Goal: Check status: Check status

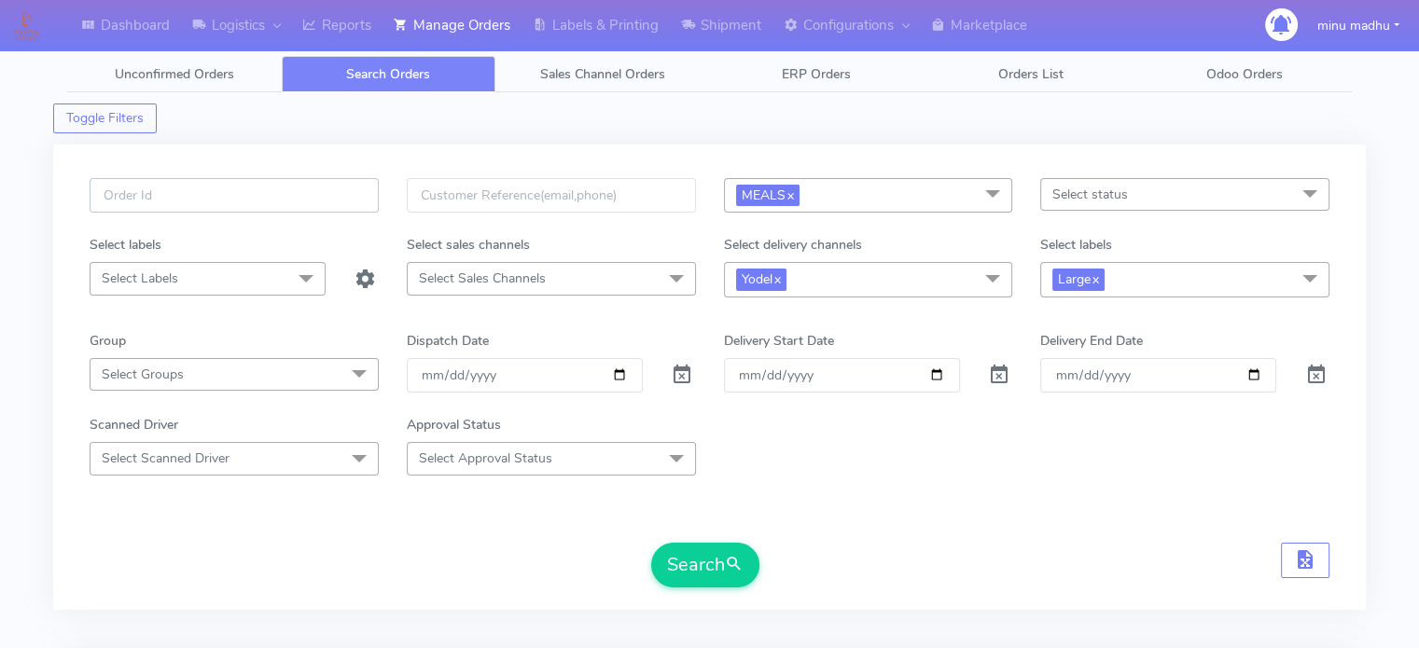
click at [224, 193] on input "text" at bounding box center [234, 195] width 289 height 35
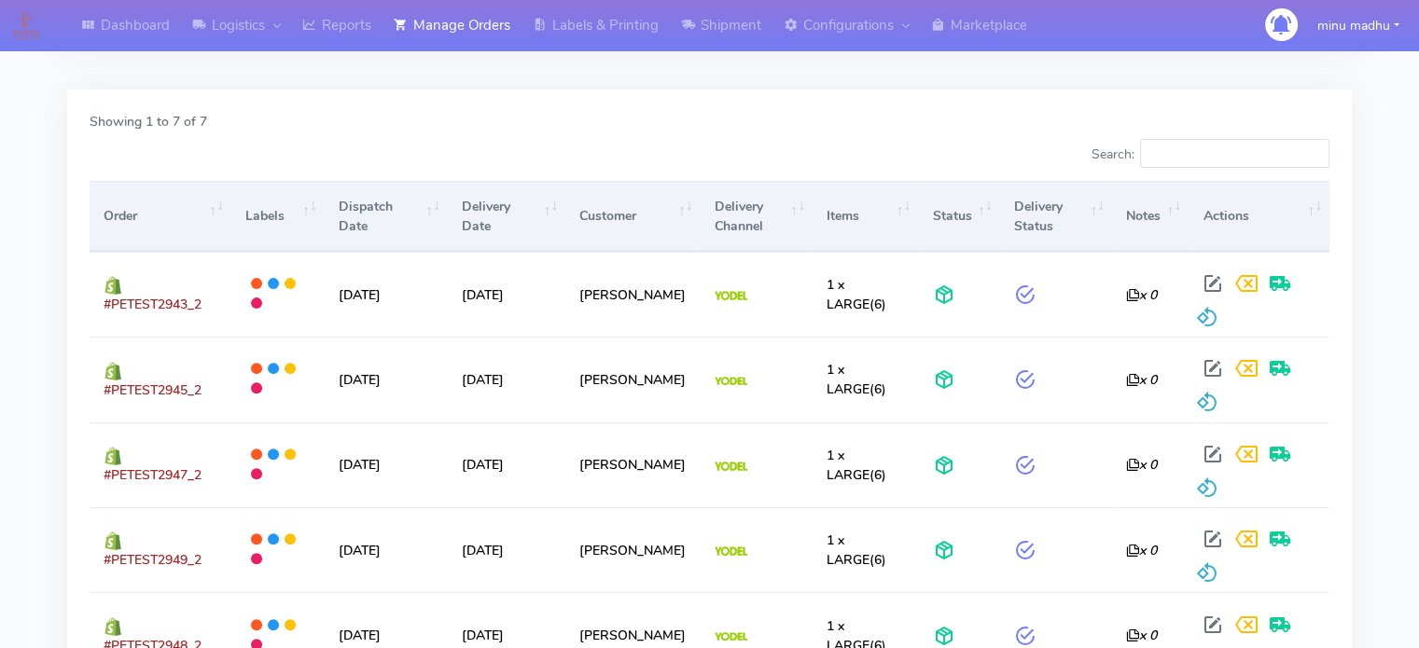
scroll to position [622, 0]
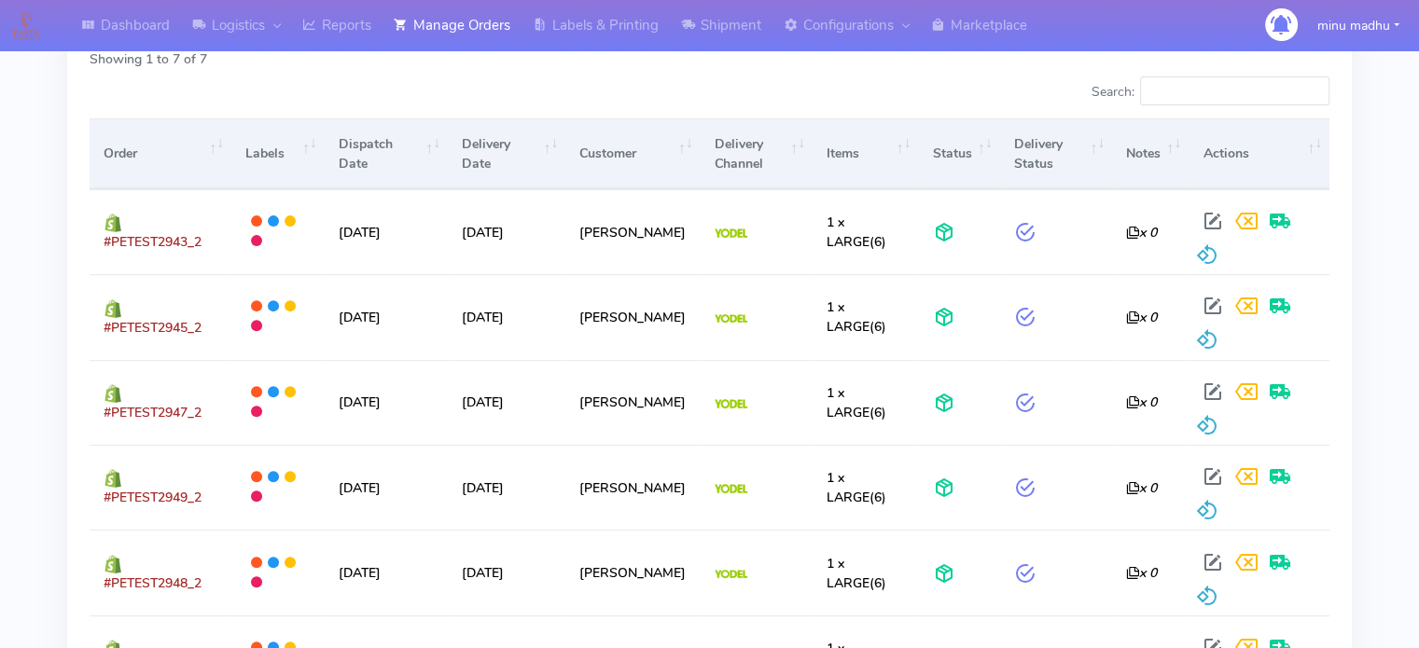
drag, startPoint x: 213, startPoint y: 244, endPoint x: 74, endPoint y: 247, distance: 139.0
click at [74, 247] on div "Showing 1 to 7 of 7 Search: Order Labels Dispatch Date Delivery Date Customer D…" at bounding box center [709, 420] width 1285 height 787
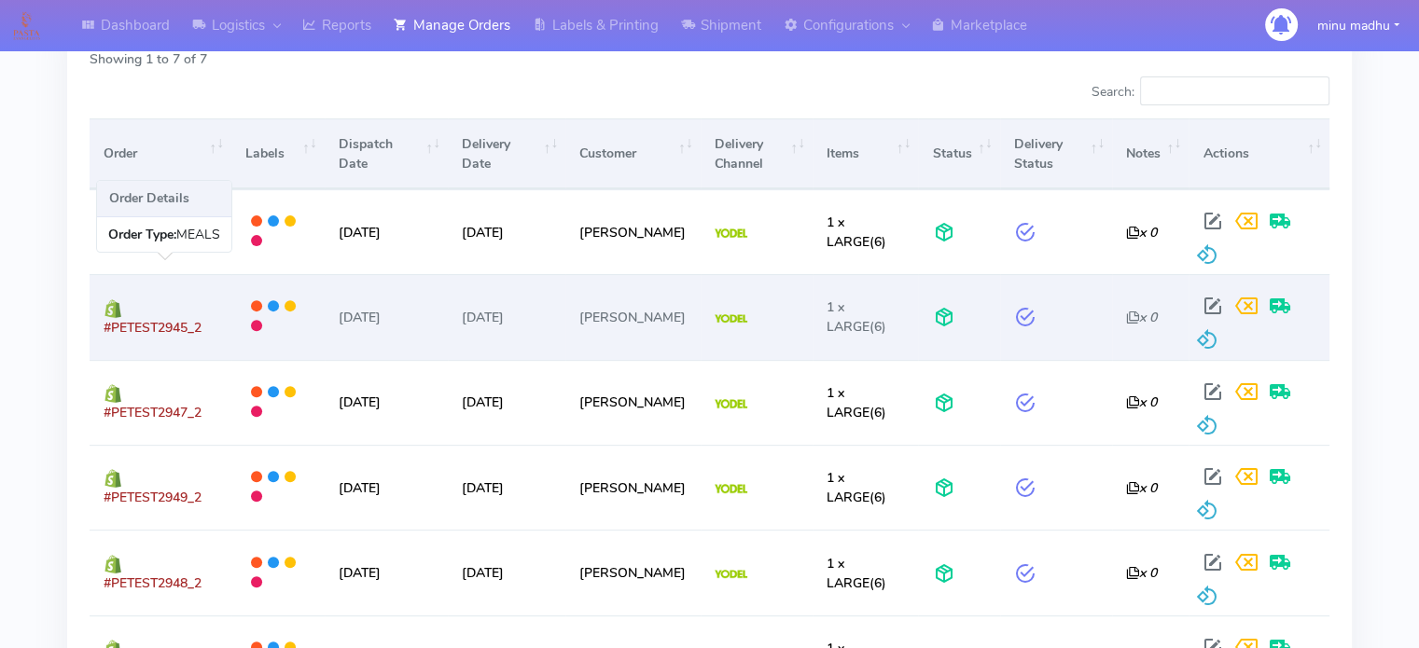
click at [150, 316] on td "#PETEST2945_2" at bounding box center [161, 316] width 142 height 85
drag, startPoint x: 210, startPoint y: 305, endPoint x: 93, endPoint y: 321, distance: 117.7
click at [93, 321] on td "#PETEST2945_2" at bounding box center [161, 316] width 142 height 85
copy span "#PETEST2945_2"
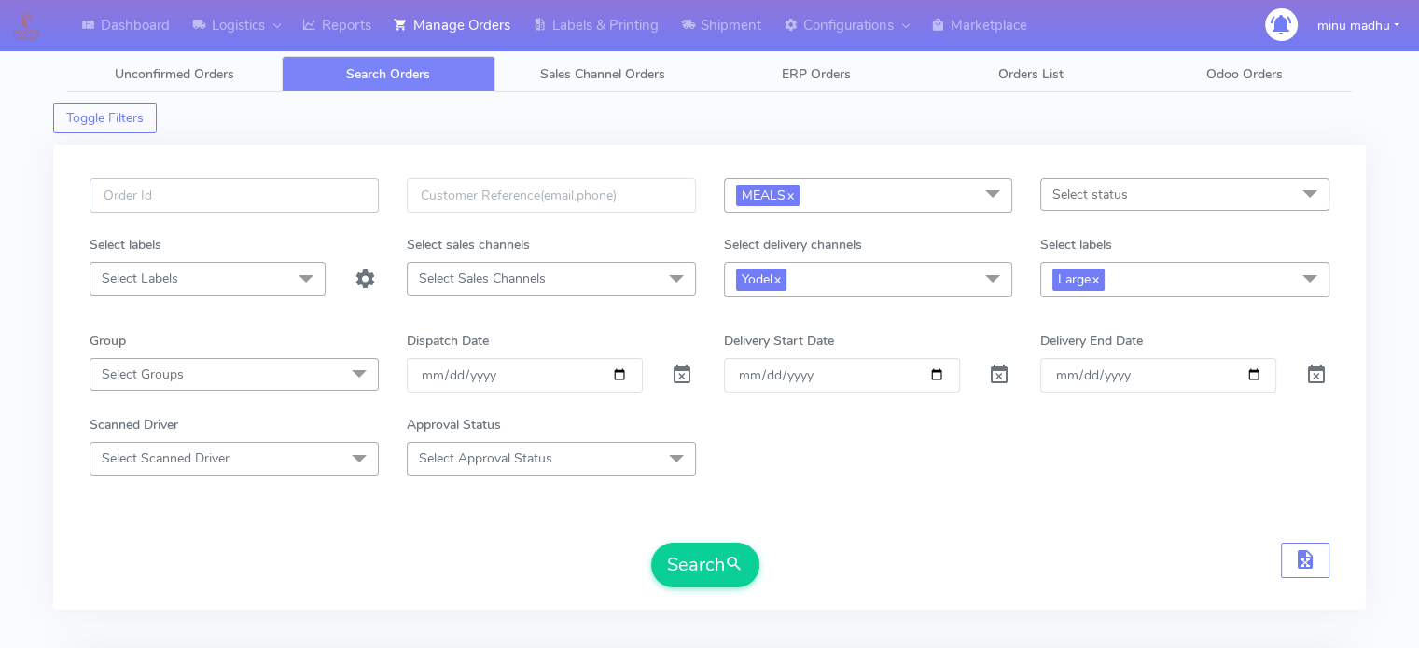
click at [263, 187] on input "text" at bounding box center [234, 195] width 289 height 35
paste input "#PETEST2945_2"
type input "#PETEST2945_2"
click at [798, 197] on span "MEALS x" at bounding box center [767, 195] width 63 height 21
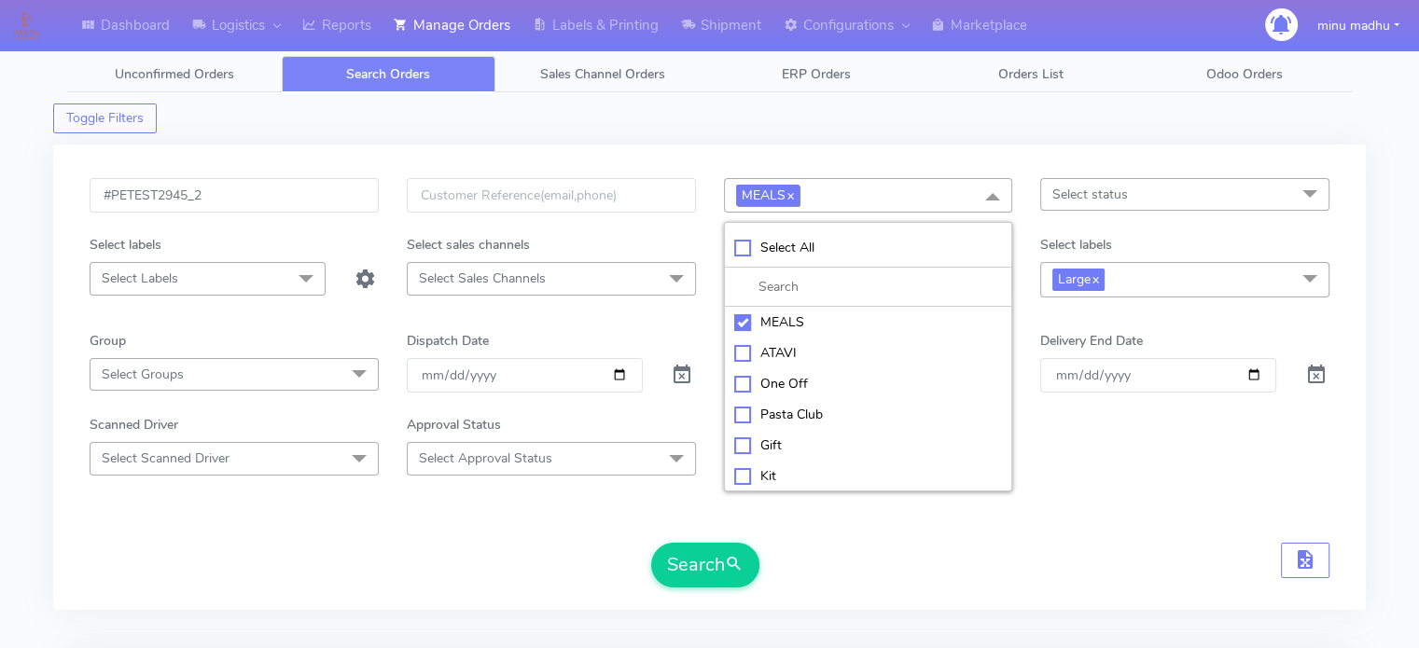
click at [790, 197] on link "x" at bounding box center [789, 195] width 8 height 20
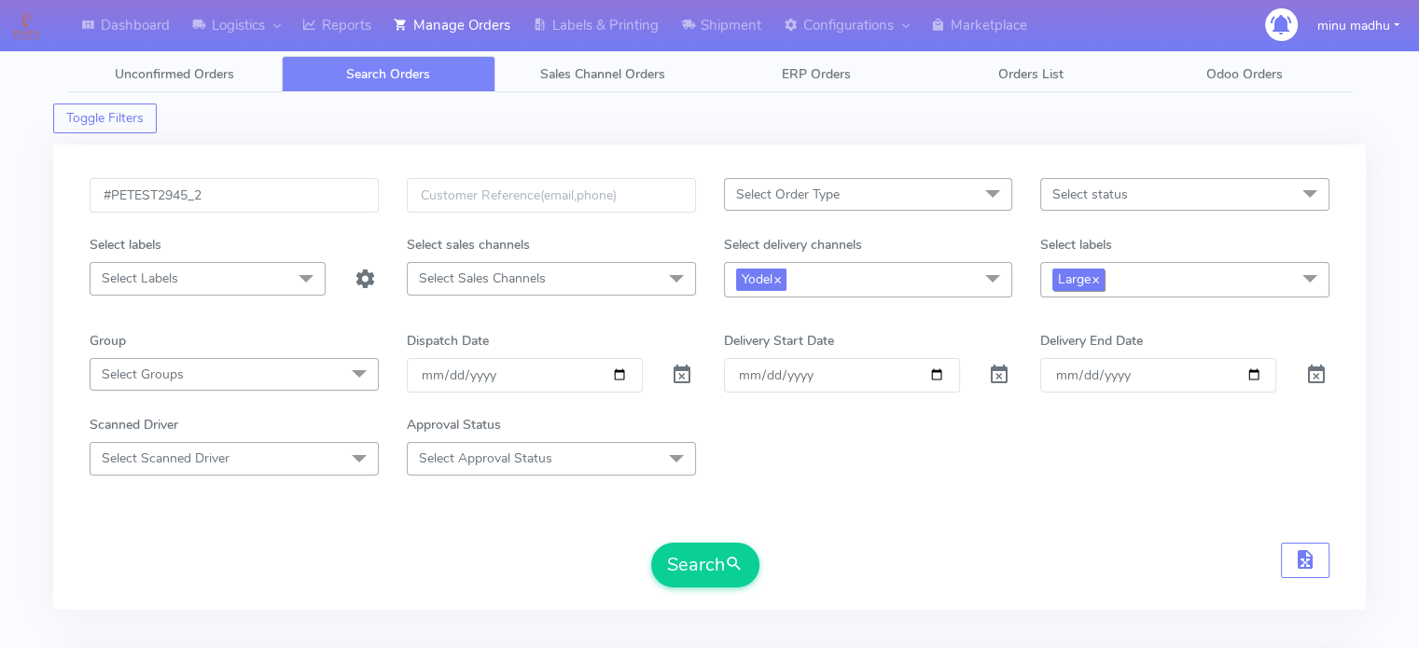
click at [1099, 280] on link "x" at bounding box center [1095, 279] width 8 height 20
click at [780, 276] on link "x" at bounding box center [776, 279] width 8 height 20
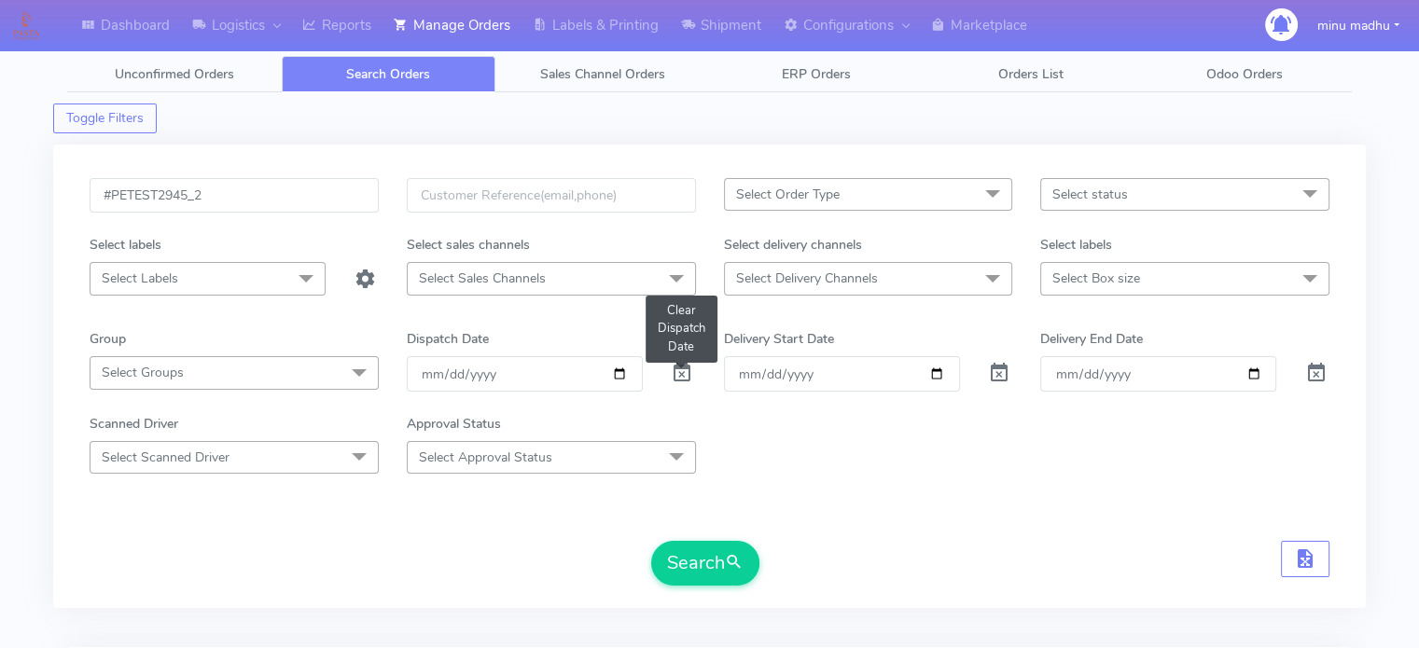
click at [683, 371] on span at bounding box center [682, 377] width 22 height 18
drag, startPoint x: 175, startPoint y: 197, endPoint x: 213, endPoint y: 197, distance: 37.3
click at [213, 197] on input "#PETEST2945_2" at bounding box center [234, 195] width 289 height 35
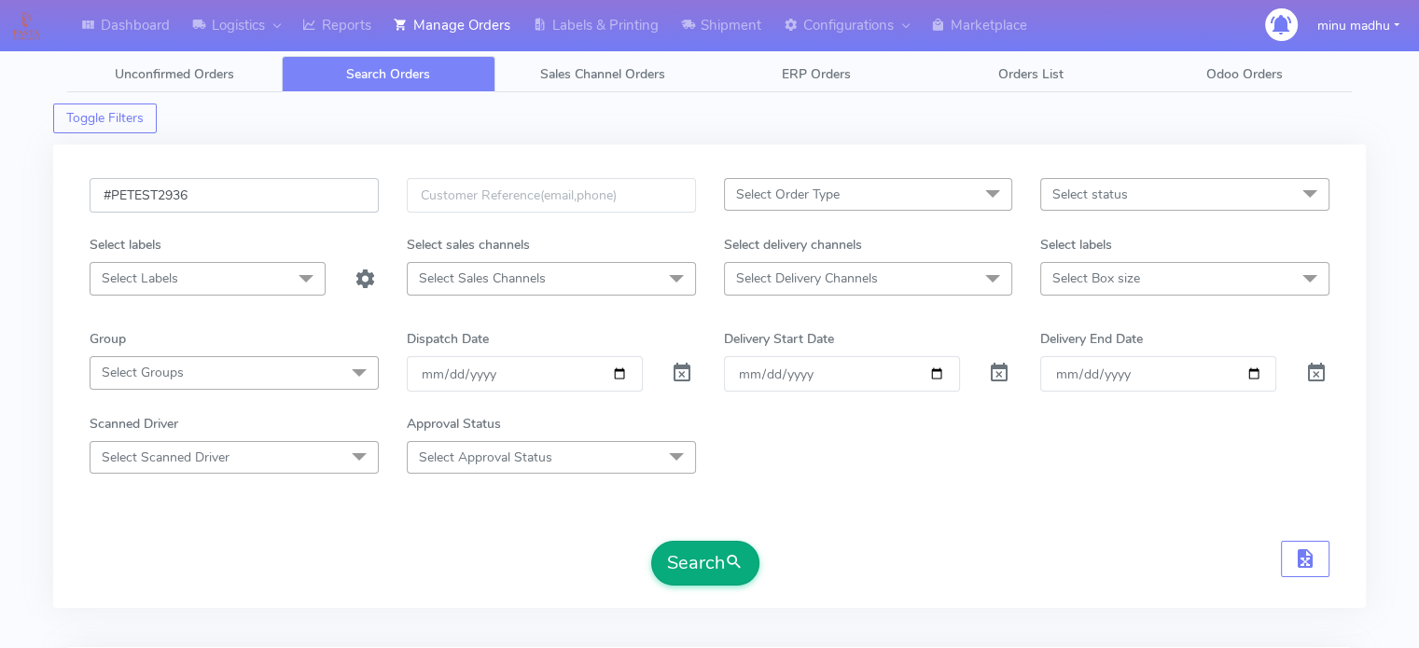
type input "#PETEST2936"
click at [723, 566] on button "Search" at bounding box center [705, 563] width 108 height 45
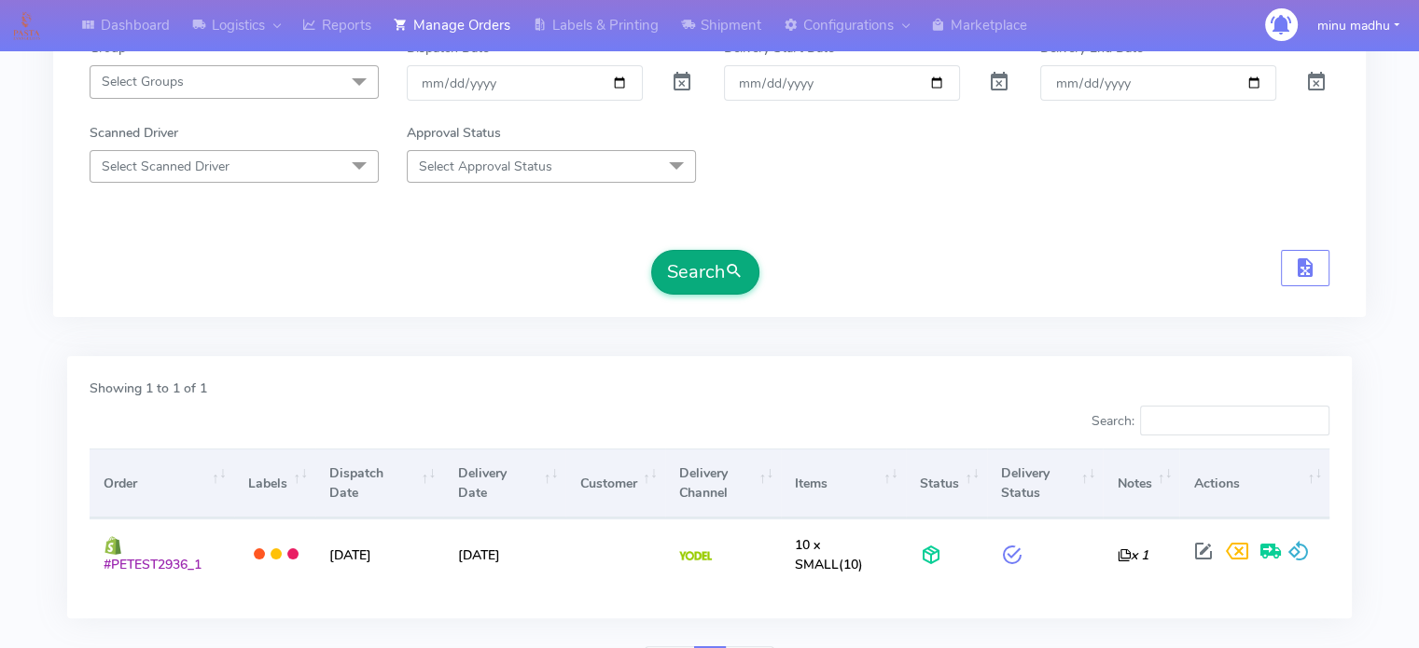
scroll to position [294, 0]
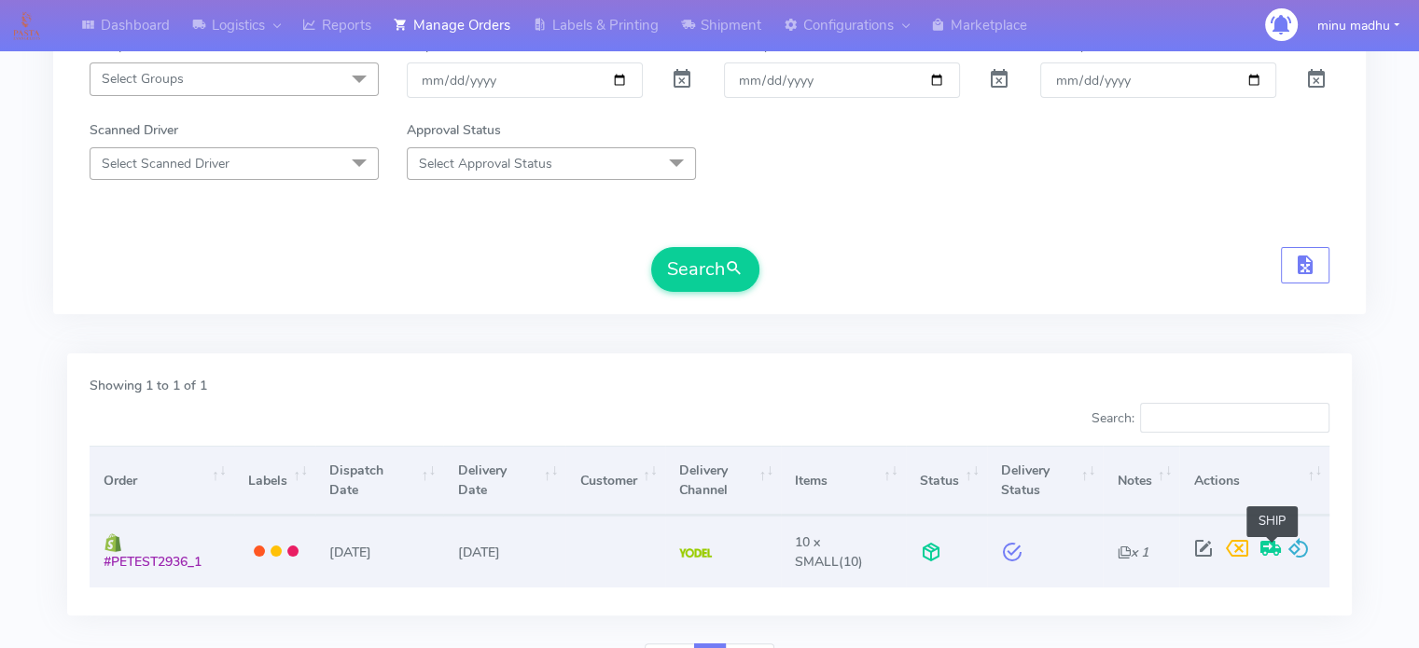
click at [1265, 554] on span at bounding box center [1271, 553] width 34 height 18
